Goal: Information Seeking & Learning: Compare options

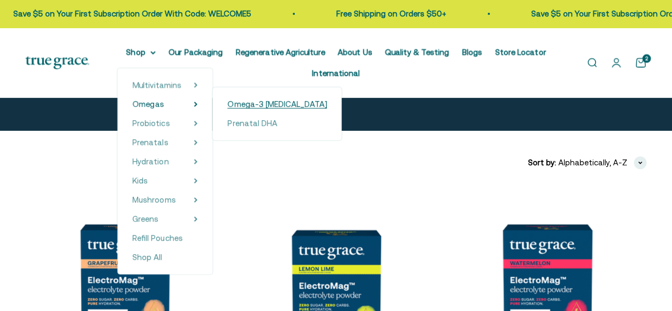
click at [263, 108] on span "Omega-3 [MEDICAL_DATA]" at bounding box center [276, 103] width 99 height 9
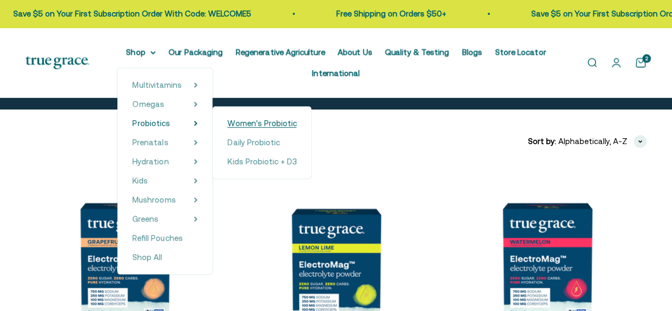
click at [256, 126] on span "Women's Probiotic" at bounding box center [261, 123] width 69 height 9
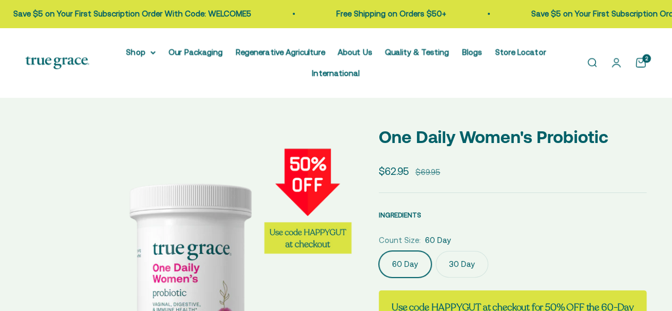
click at [403, 212] on span "INGREDIENTS" at bounding box center [400, 215] width 43 height 8
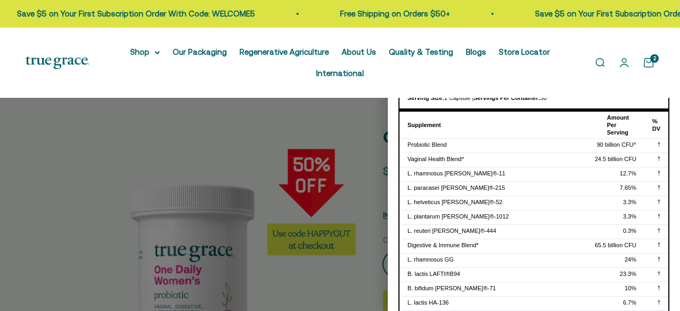
click at [382, 216] on div at bounding box center [340, 155] width 680 height 311
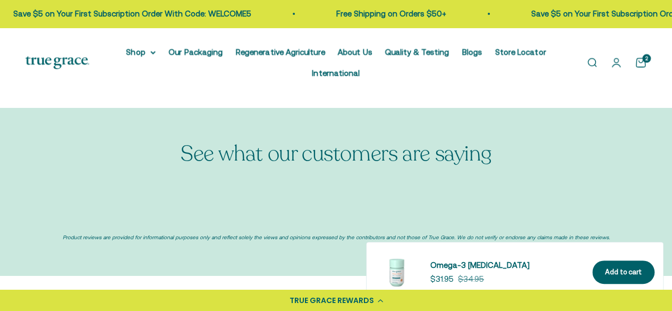
select select "3"
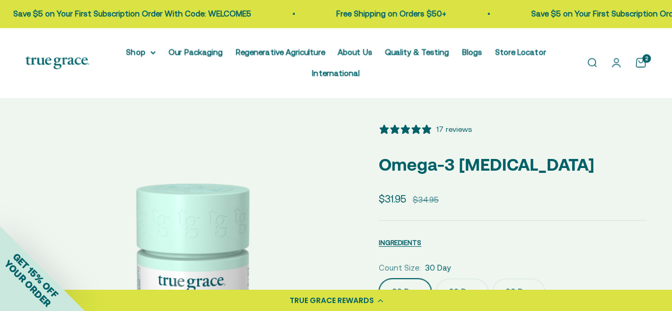
click at [416, 129] on icon "5 stars, 17 ratings" at bounding box center [415, 129] width 9 height 9
click at [409, 130] on icon "5 stars, 17 ratings" at bounding box center [405, 129] width 11 height 11
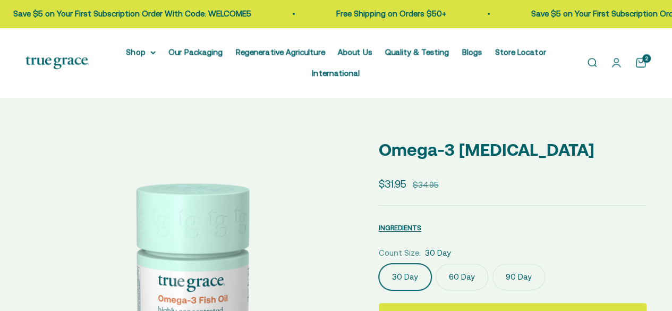
select select "3"
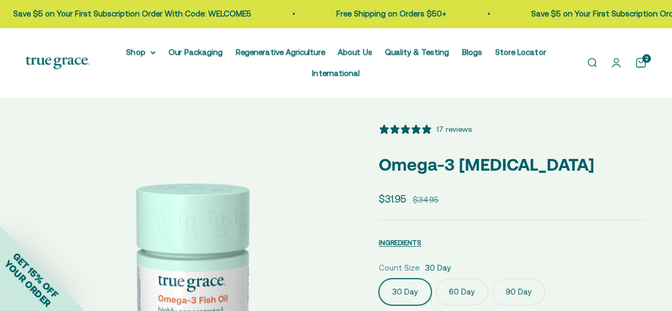
click at [446, 130] on div "17 reviews" at bounding box center [454, 129] width 36 height 12
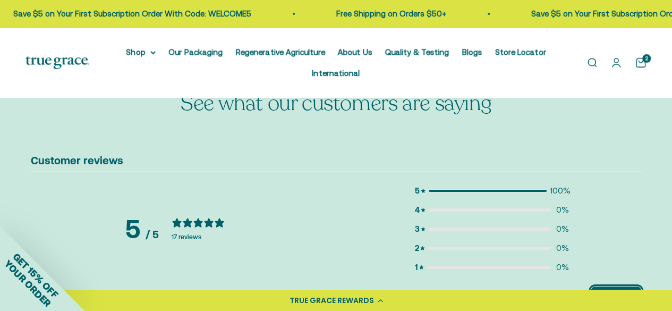
click at [605, 286] on button "Write a review" at bounding box center [616, 294] width 50 height 16
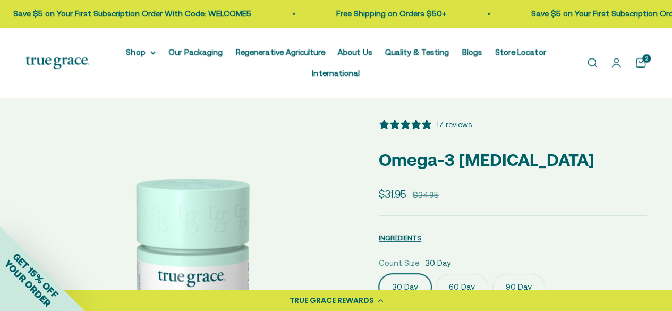
scroll to position [0, 0]
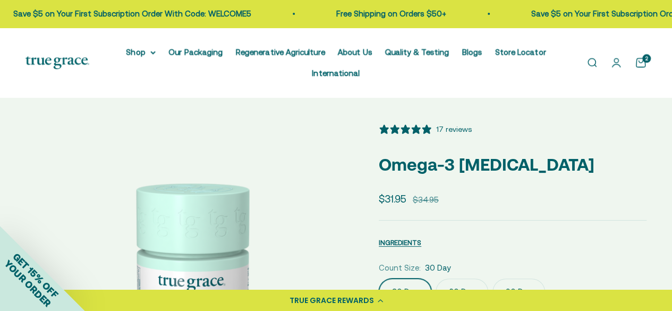
click at [444, 124] on div "17 reviews" at bounding box center [454, 129] width 36 height 12
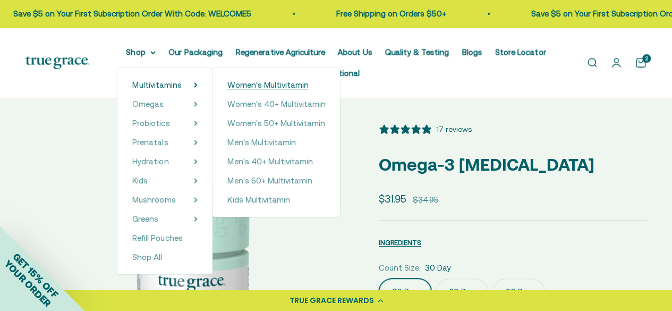
click at [262, 86] on span "Women's Multivitamin" at bounding box center [267, 84] width 81 height 9
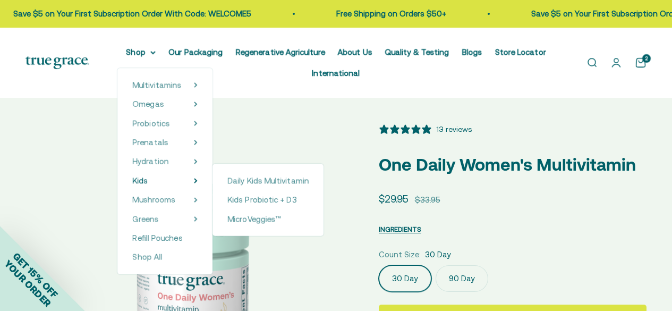
select select "3"
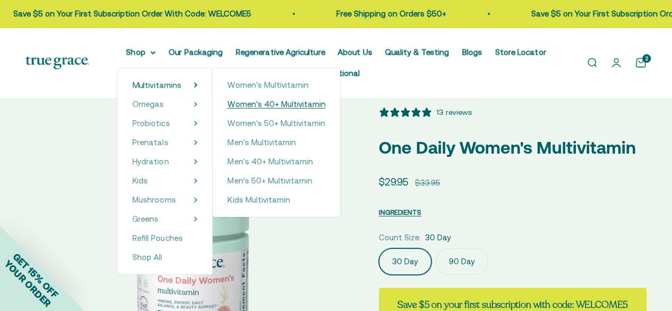
click at [249, 108] on span "Women's 40+ Multivitamin" at bounding box center [276, 103] width 98 height 9
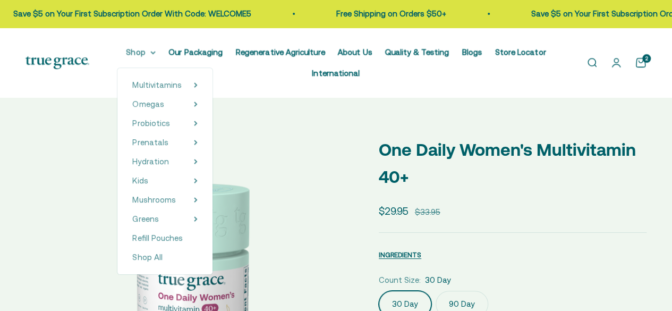
click at [149, 53] on summary "Shop" at bounding box center [141, 52] width 30 height 13
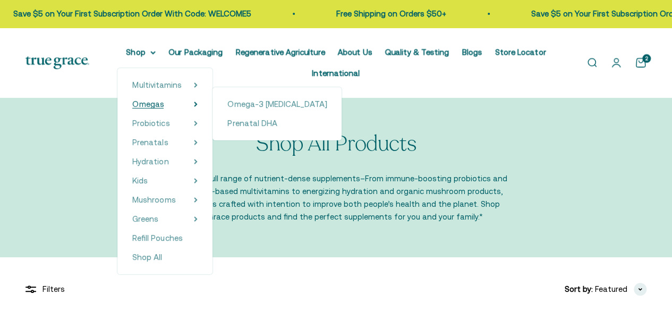
click at [162, 102] on span "Omegas" at bounding box center [147, 103] width 31 height 9
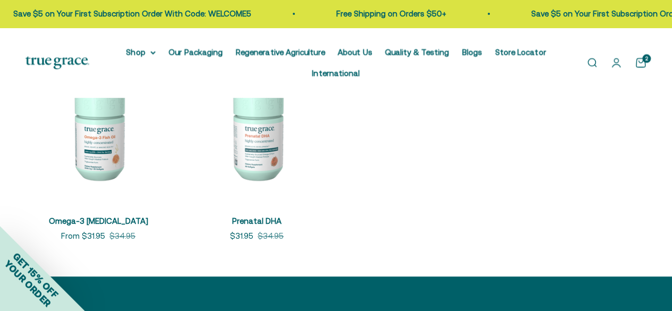
scroll to position [232, 0]
